Goal: Task Accomplishment & Management: Use online tool/utility

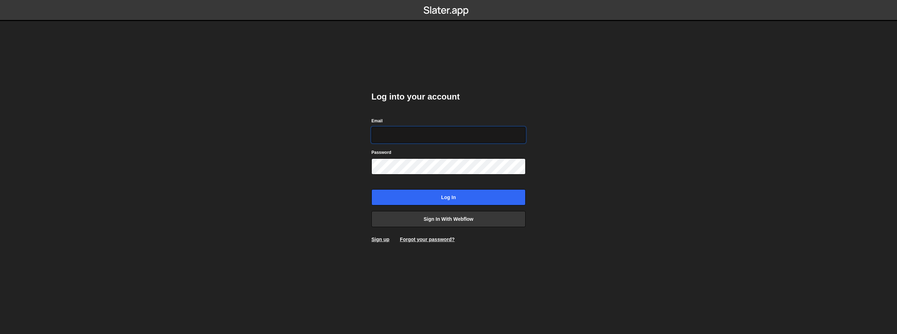
click at [422, 139] on input "Email" at bounding box center [448, 135] width 154 height 16
click at [422, 137] on input "morhafmehena@gmail.com" at bounding box center [448, 135] width 154 height 16
type input "morhaf.abdelsalam@gmail.com"
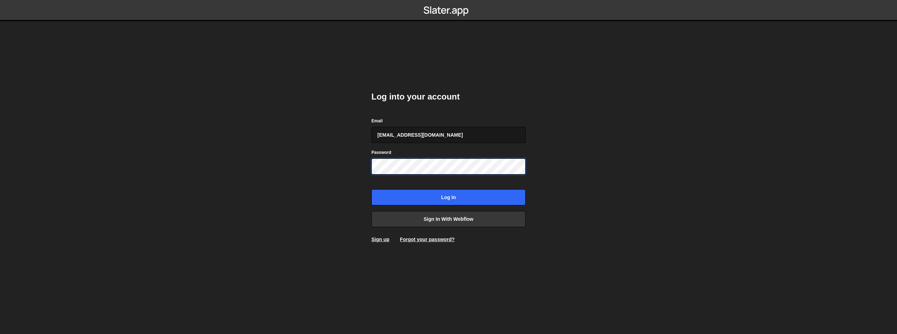
click at [371, 189] on input "Log in" at bounding box center [448, 197] width 154 height 16
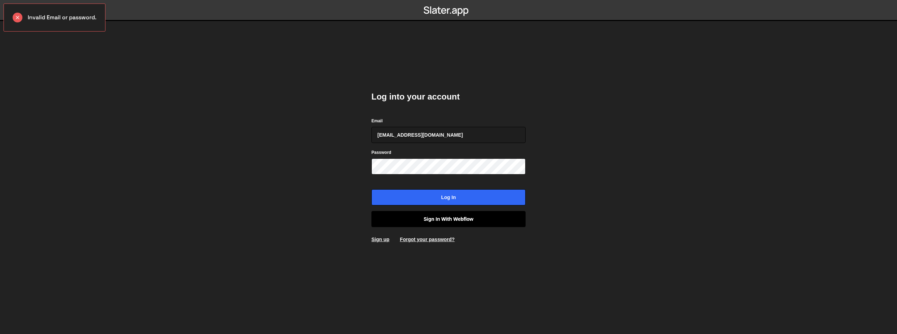
click at [446, 216] on link "Sign in with Webflow" at bounding box center [448, 219] width 154 height 16
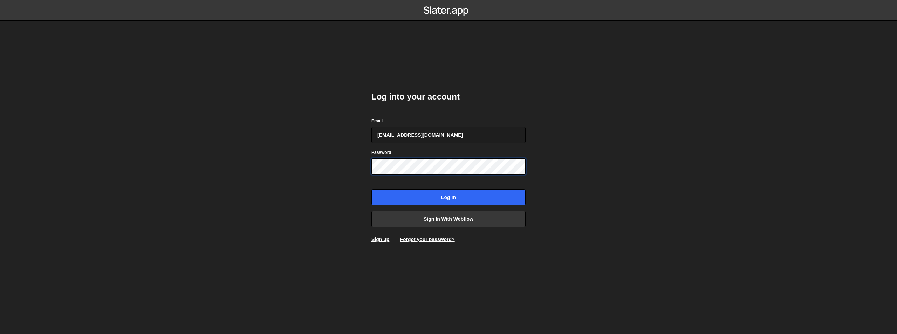
click at [371, 189] on input "Log in" at bounding box center [448, 197] width 154 height 16
click at [439, 227] on div "Log into your account Email [EMAIL_ADDRESS][DOMAIN_NAME] Password Log in Sign i…" at bounding box center [448, 167] width 154 height 173
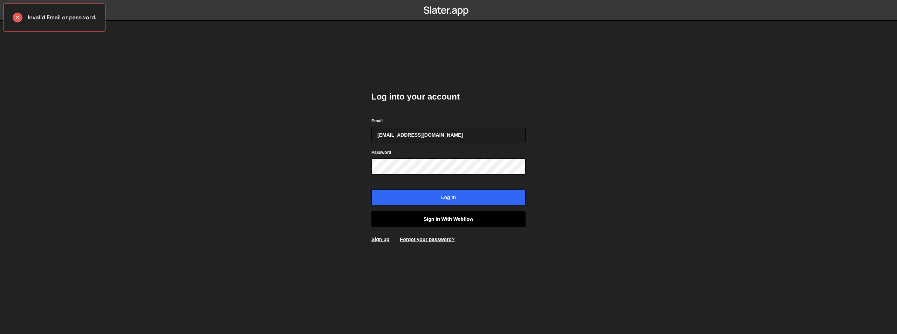
click at [440, 221] on link "Sign in with Webflow" at bounding box center [448, 219] width 154 height 16
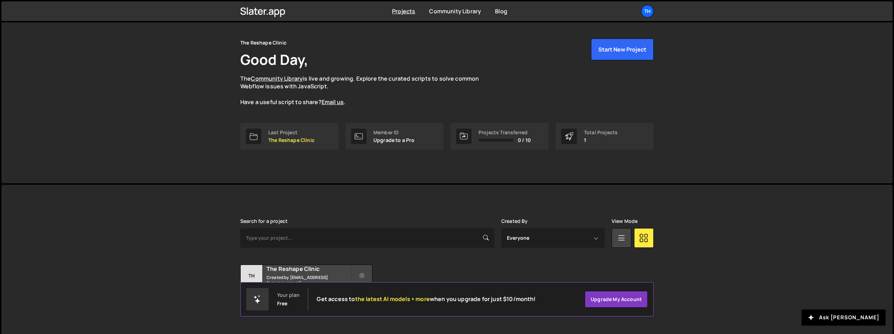
scroll to position [27, 0]
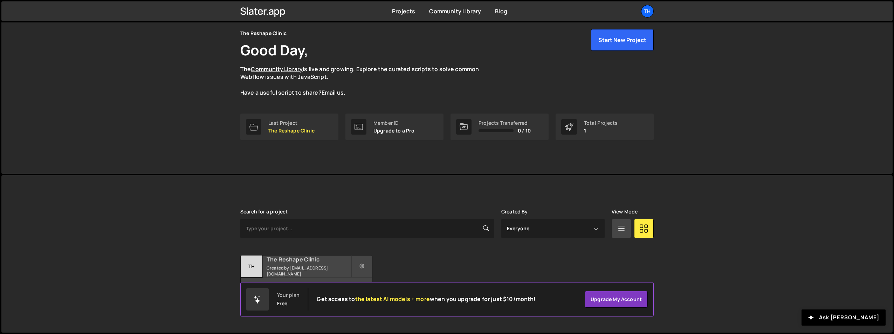
click at [297, 264] on div "The Reshape Clinic Created by morhaf.abdelsalam@gmail.com" at bounding box center [306, 266] width 131 height 22
